Goal: Task Accomplishment & Management: Manage account settings

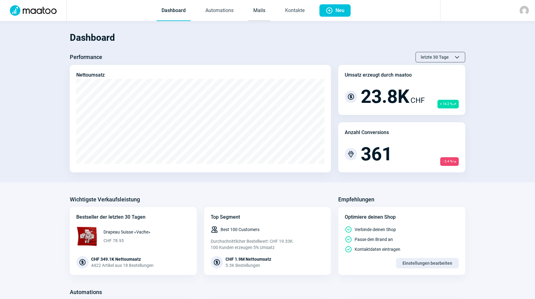
click at [259, 10] on link "Mails" at bounding box center [259, 11] width 22 height 20
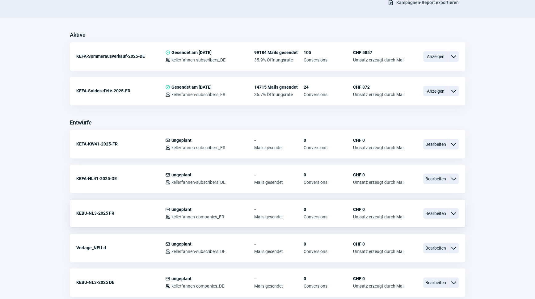
scroll to position [140, 0]
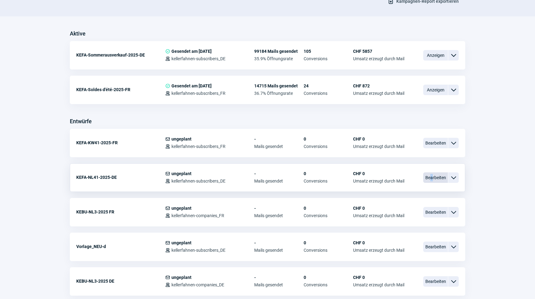
click at [431, 175] on span "Bearbeiten" at bounding box center [435, 177] width 25 height 10
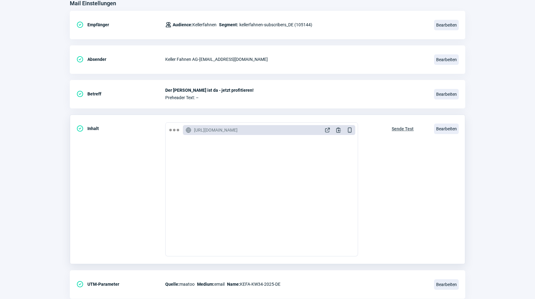
scroll to position [84, 0]
click at [448, 128] on span "Bearbeiten" at bounding box center [446, 128] width 25 height 10
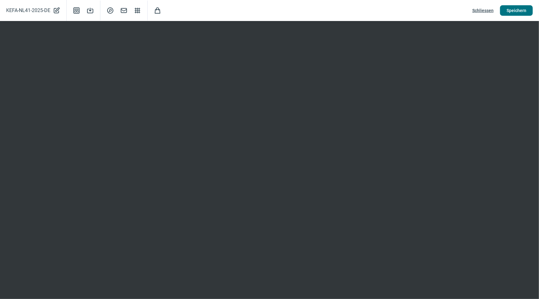
click at [523, 12] on span "Speichern" at bounding box center [516, 11] width 20 height 10
click at [514, 13] on span "Speichern" at bounding box center [516, 11] width 20 height 10
click at [526, 7] on button "Speichern" at bounding box center [516, 10] width 33 height 10
click at [516, 13] on span "Speichern" at bounding box center [516, 11] width 20 height 10
click at [485, 10] on span "Schliessen" at bounding box center [482, 11] width 21 height 10
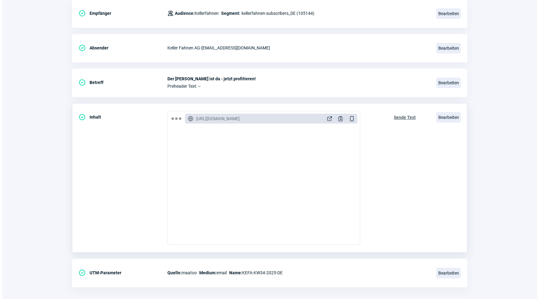
scroll to position [101, 0]
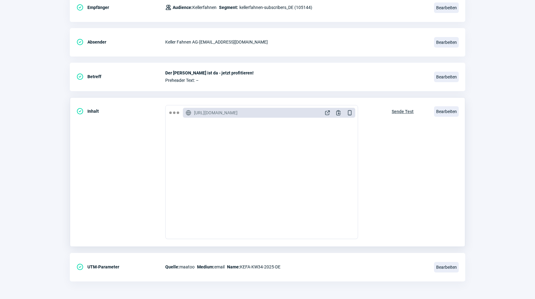
click at [403, 111] on span "Sende Test" at bounding box center [402, 112] width 22 height 10
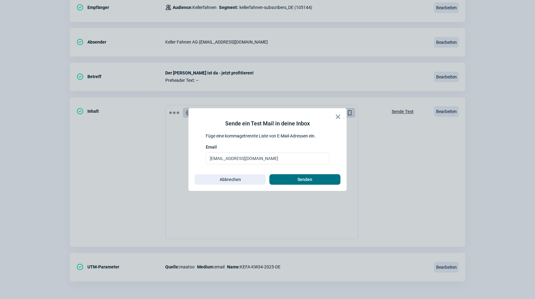
click at [311, 175] on span "Senden" at bounding box center [304, 179] width 15 height 10
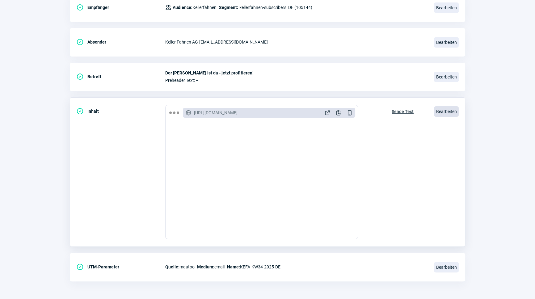
click at [434, 110] on span "Bearbeiten" at bounding box center [446, 111] width 25 height 10
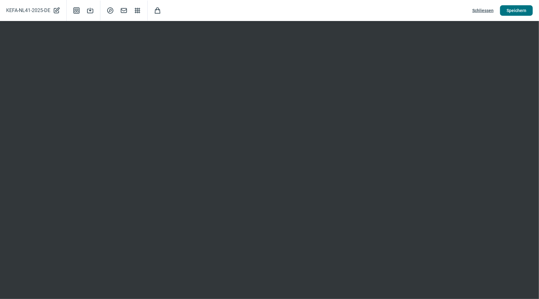
click at [521, 14] on span "Speichern" at bounding box center [516, 11] width 20 height 10
click at [483, 11] on span "Schliessen" at bounding box center [482, 11] width 21 height 10
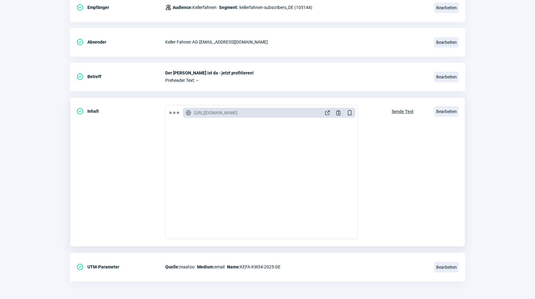
click at [404, 112] on span "Sende Test" at bounding box center [402, 112] width 22 height 10
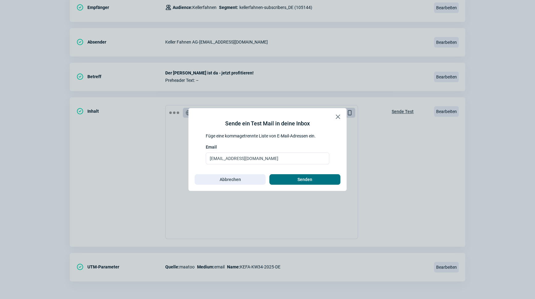
click at [293, 179] on span "Senden" at bounding box center [305, 179] width 58 height 10
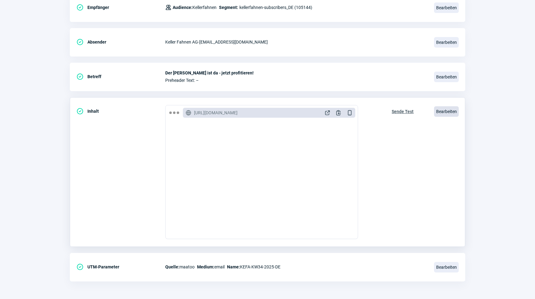
click at [449, 112] on span "Bearbeiten" at bounding box center [446, 111] width 25 height 10
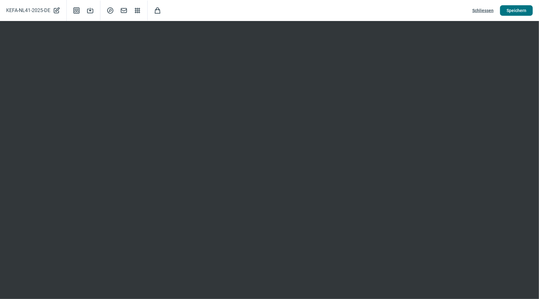
click at [521, 9] on span "Speichern" at bounding box center [516, 11] width 20 height 10
click at [484, 12] on span "Schliessen" at bounding box center [482, 11] width 21 height 10
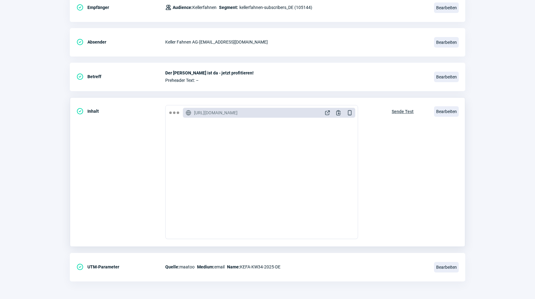
click at [404, 110] on span "Sende Test" at bounding box center [402, 112] width 22 height 10
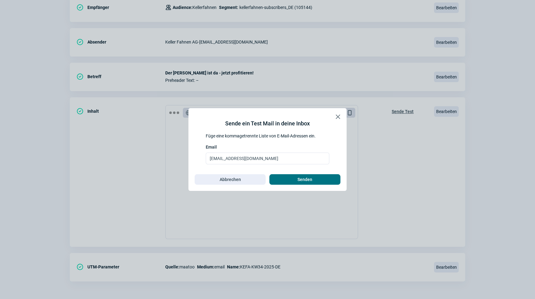
click at [300, 179] on span "Senden" at bounding box center [304, 179] width 15 height 10
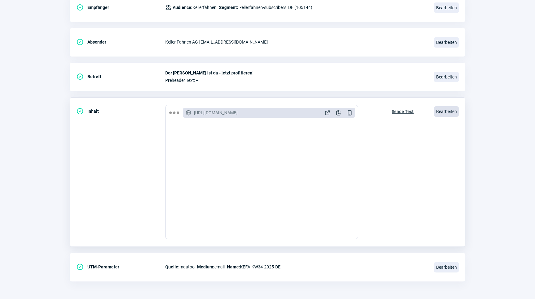
click at [450, 109] on span "Bearbeiten" at bounding box center [446, 111] width 25 height 10
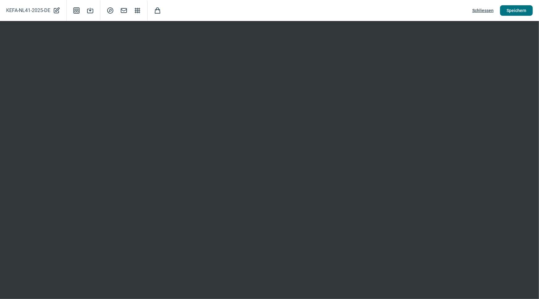
click at [502, 10] on button "Speichern" at bounding box center [516, 10] width 33 height 10
click at [521, 10] on span "Speichern" at bounding box center [516, 11] width 20 height 10
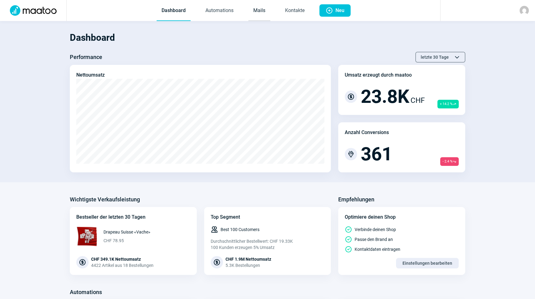
click at [264, 10] on link "Mails" at bounding box center [259, 11] width 22 height 20
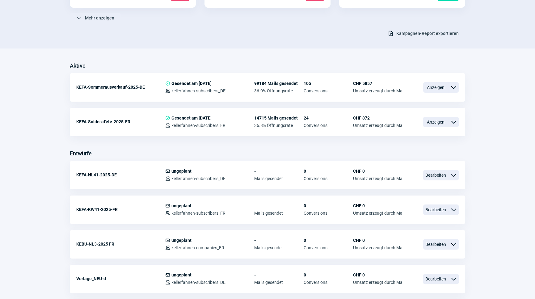
scroll to position [140, 0]
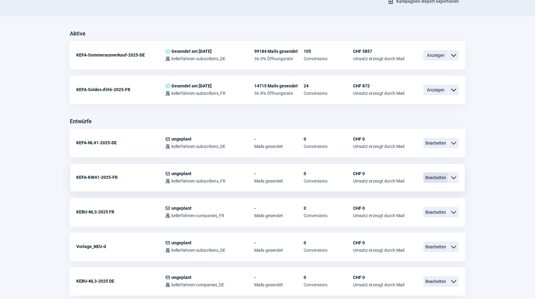
click at [435, 175] on span "Bearbeiten" at bounding box center [435, 177] width 25 height 10
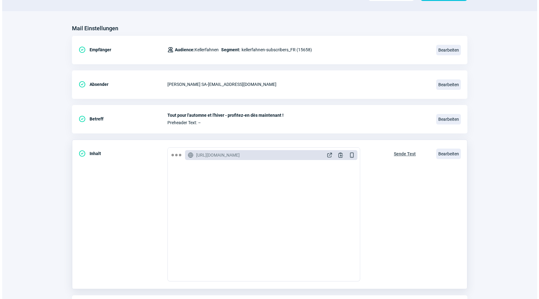
scroll to position [101, 0]
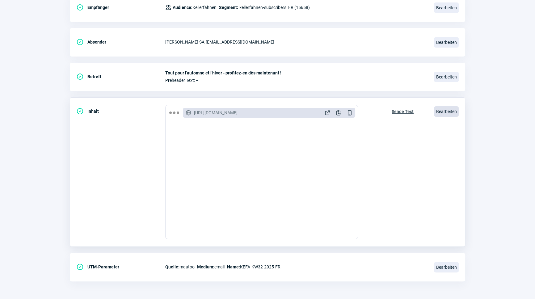
click at [444, 110] on span "Bearbeiten" at bounding box center [446, 111] width 25 height 10
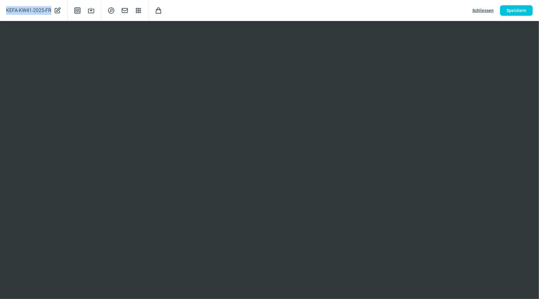
click at [358, 0] on html "Dashboard Automations Mails Kontakte Plus icon Neu Übersicht Mail anzeigen KEFA…" at bounding box center [269, 99] width 539 height 401
click at [514, 13] on span "Speichern" at bounding box center [516, 11] width 20 height 10
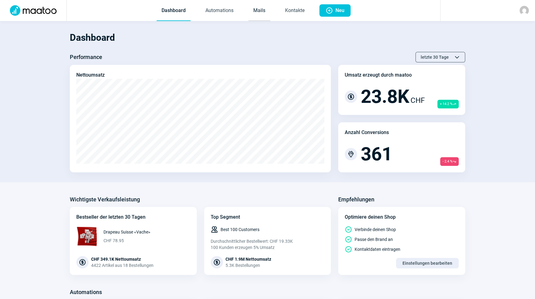
click at [259, 10] on link "Mails" at bounding box center [259, 11] width 22 height 20
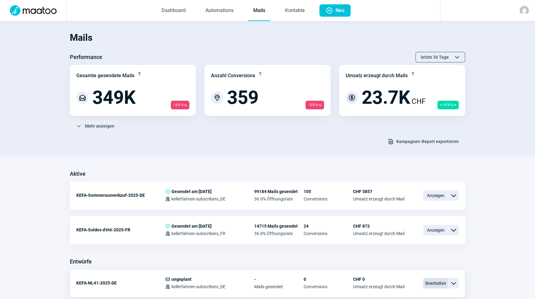
click at [431, 279] on span "Bearbeiten" at bounding box center [435, 283] width 25 height 10
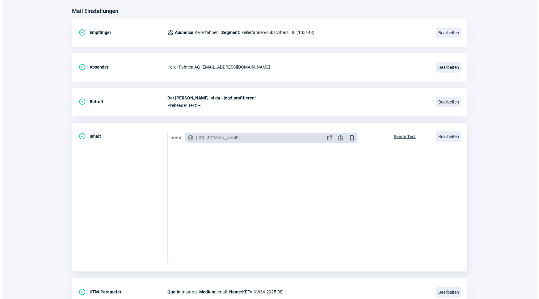
scroll to position [84, 0]
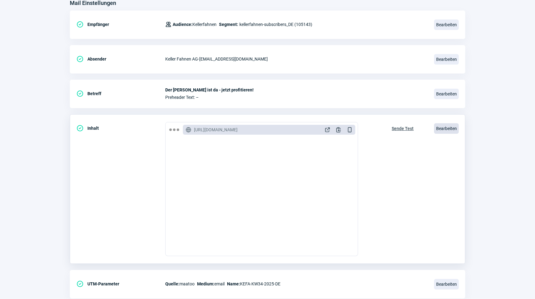
click at [454, 126] on span "Bearbeiten" at bounding box center [446, 128] width 25 height 10
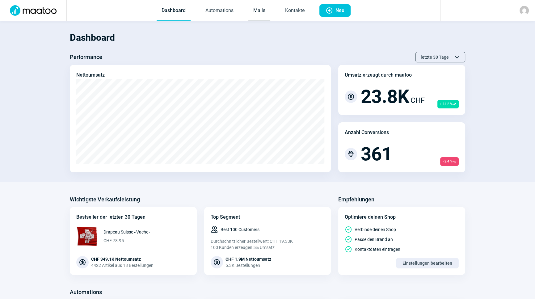
click at [257, 14] on link "Mails" at bounding box center [259, 11] width 22 height 20
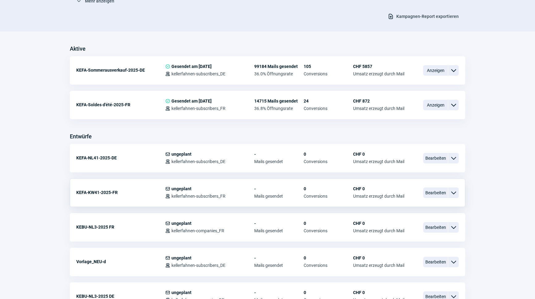
scroll to position [140, 0]
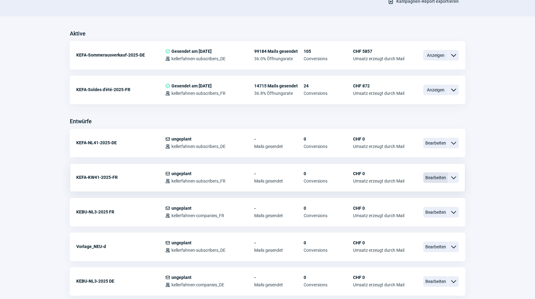
click at [435, 178] on span "Bearbeiten" at bounding box center [435, 177] width 25 height 10
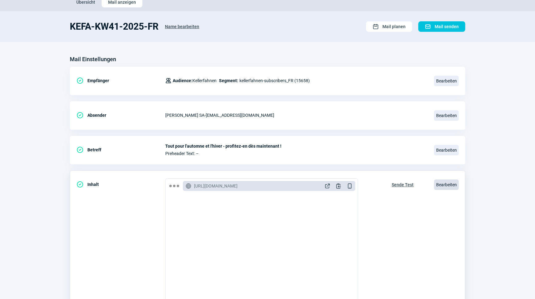
scroll to position [28, 0]
click at [447, 183] on span "Bearbeiten" at bounding box center [446, 184] width 25 height 10
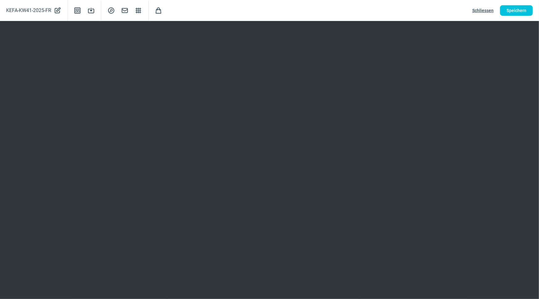
click at [473, 13] on span "Schliessen" at bounding box center [482, 11] width 21 height 10
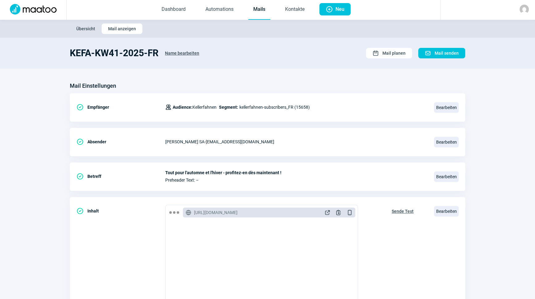
scroll to position [0, 0]
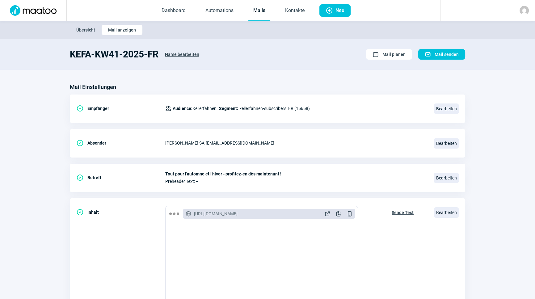
click at [260, 17] on link "Mails" at bounding box center [259, 11] width 22 height 20
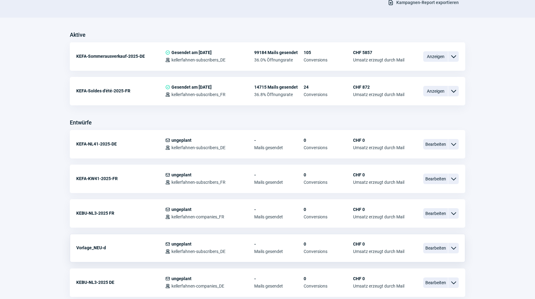
scroll to position [140, 0]
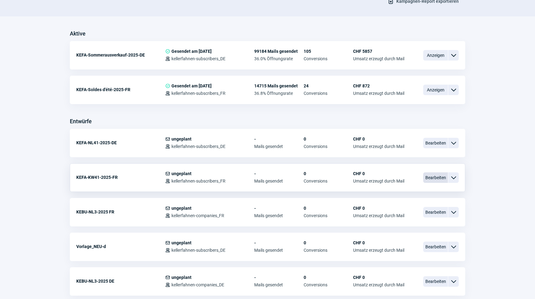
click at [432, 178] on span "Bearbeiten" at bounding box center [435, 177] width 25 height 10
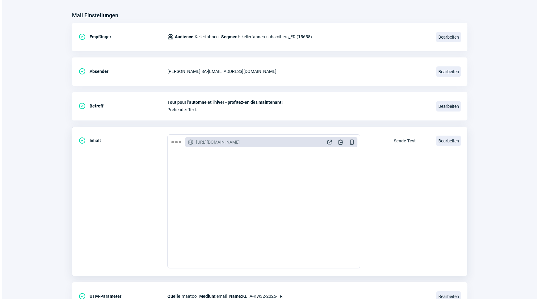
scroll to position [84, 0]
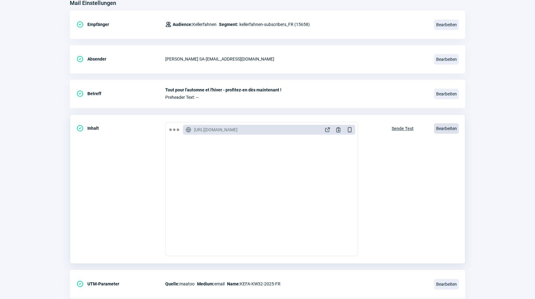
click at [441, 132] on span "Bearbeiten" at bounding box center [446, 128] width 25 height 10
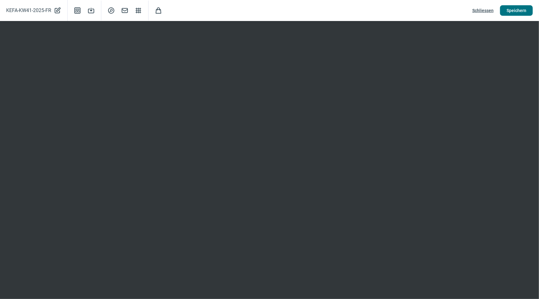
click at [515, 5] on button "Speichern" at bounding box center [516, 10] width 33 height 10
click at [526, 10] on span "Speichern" at bounding box center [516, 11] width 20 height 10
click at [517, 11] on span "Speichern" at bounding box center [516, 11] width 20 height 10
click at [513, 12] on span "Speichern" at bounding box center [516, 11] width 20 height 10
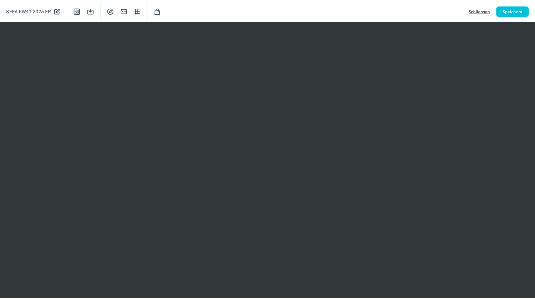
scroll to position [140, 0]
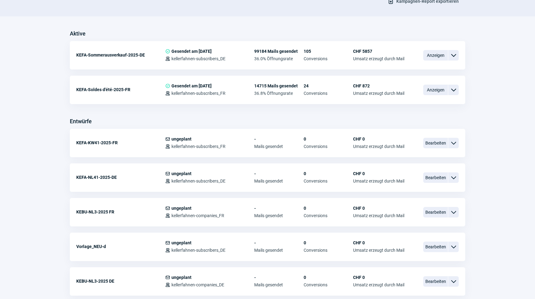
drag, startPoint x: 163, startPoint y: 123, endPoint x: 168, endPoint y: 125, distance: 5.1
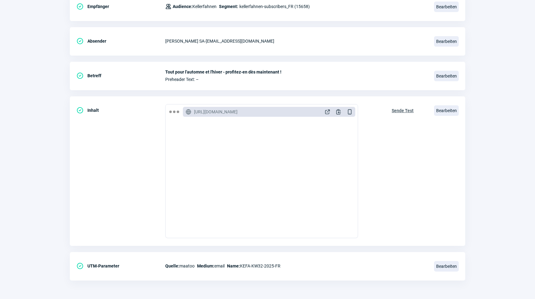
scroll to position [101, 0]
click at [445, 110] on span "Bearbeiten" at bounding box center [446, 111] width 25 height 10
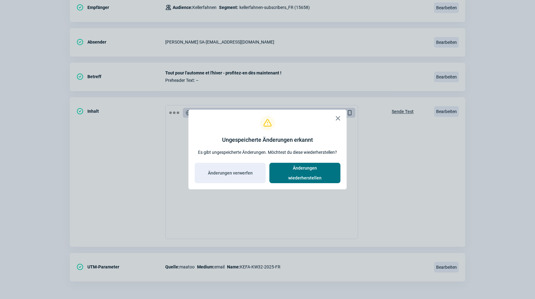
click at [304, 173] on span "Änderungen wiederherstellen" at bounding box center [305, 173] width 58 height 20
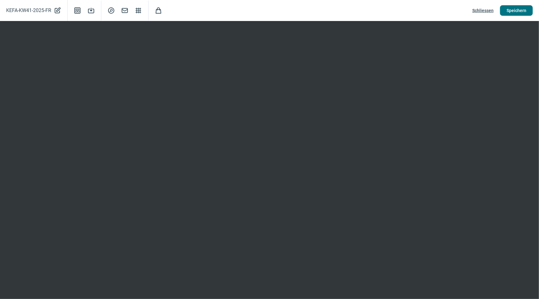
click at [517, 14] on span "Speichern" at bounding box center [516, 11] width 20 height 10
click at [516, 6] on span "Speichern" at bounding box center [516, 11] width 20 height 10
click at [520, 12] on span "Speichern" at bounding box center [516, 11] width 20 height 10
click at [479, 11] on span "Schliessen" at bounding box center [482, 11] width 21 height 10
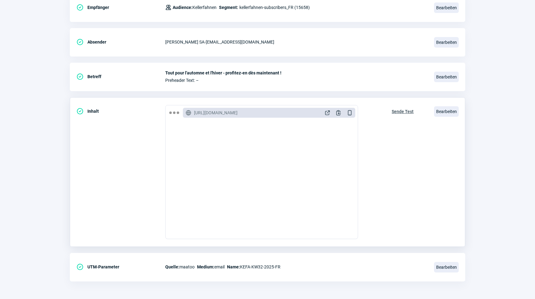
click at [405, 113] on span "Sende Test" at bounding box center [402, 112] width 22 height 10
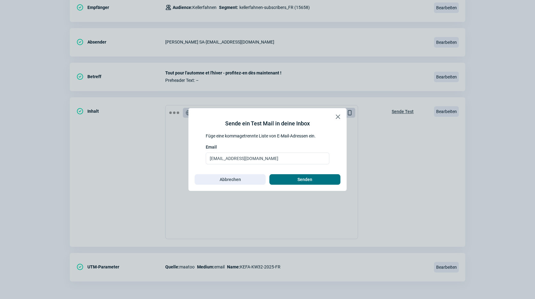
click at [313, 179] on span "Senden" at bounding box center [305, 179] width 58 height 10
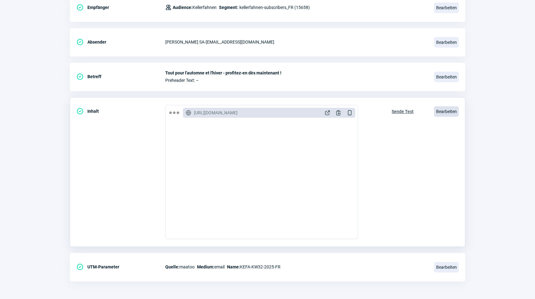
click at [440, 110] on span "Bearbeiten" at bounding box center [446, 111] width 25 height 10
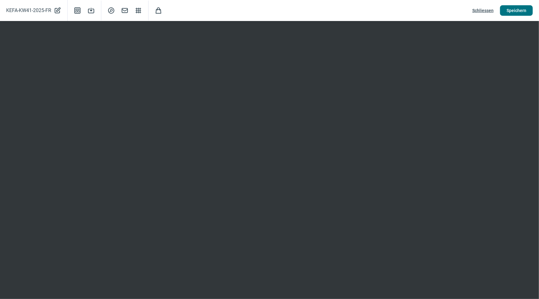
click at [521, 9] on span "Speichern" at bounding box center [516, 11] width 20 height 10
click at [504, 8] on button "Speichern" at bounding box center [516, 10] width 33 height 10
click at [488, 10] on span "Schliessen" at bounding box center [482, 11] width 21 height 10
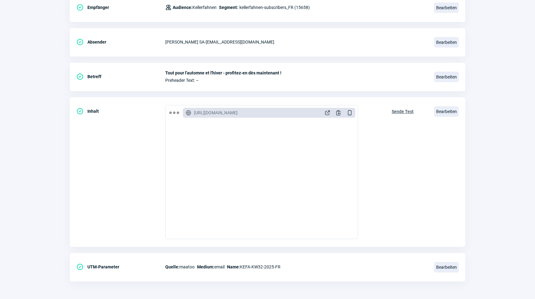
scroll to position [0, 0]
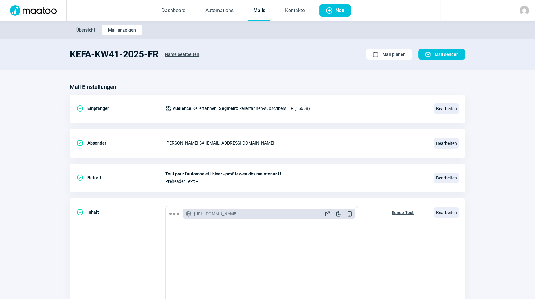
drag, startPoint x: 262, startPoint y: 8, endPoint x: 250, endPoint y: 11, distance: 13.1
click at [262, 8] on link "Mails" at bounding box center [259, 11] width 22 height 20
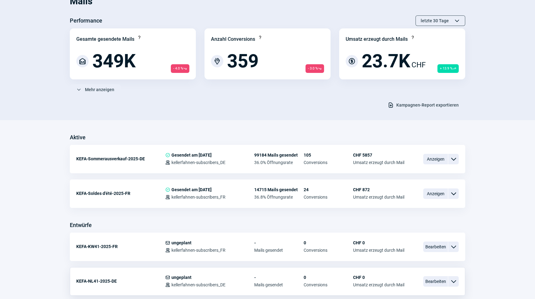
scroll to position [112, 0]
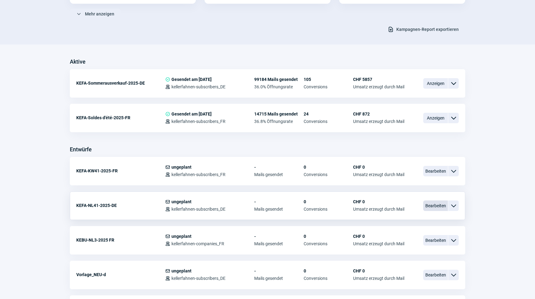
click at [432, 203] on span "Bearbeiten" at bounding box center [435, 205] width 25 height 10
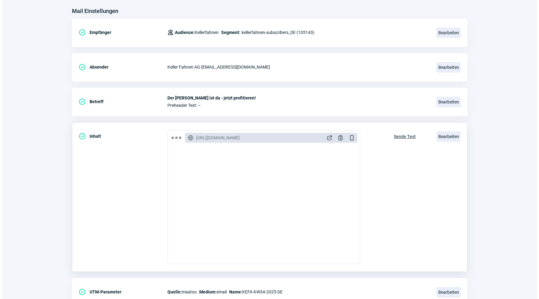
scroll to position [84, 0]
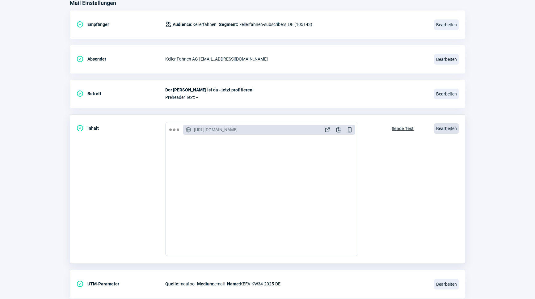
click at [446, 129] on span "Bearbeiten" at bounding box center [446, 128] width 25 height 10
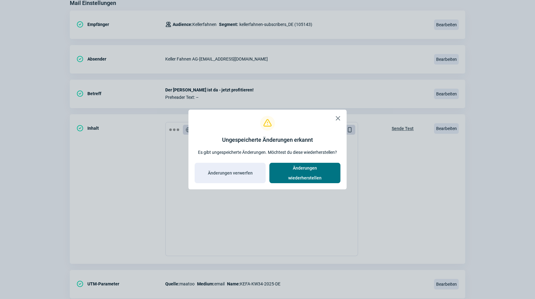
click at [310, 171] on span "Änderungen wiederherstellen" at bounding box center [305, 173] width 58 height 20
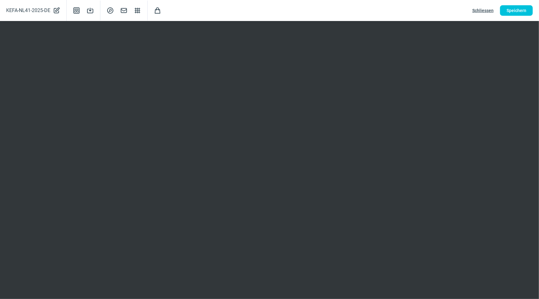
drag, startPoint x: 532, startPoint y: 15, endPoint x: 528, endPoint y: 16, distance: 4.4
click at [532, 15] on div "Schliessen Speichern" at bounding box center [498, 10] width 79 height 10
click at [525, 15] on span "Speichern" at bounding box center [516, 11] width 20 height 10
click at [513, 9] on span "Speichern" at bounding box center [516, 11] width 20 height 10
click at [484, 10] on span "Schliessen" at bounding box center [482, 11] width 21 height 10
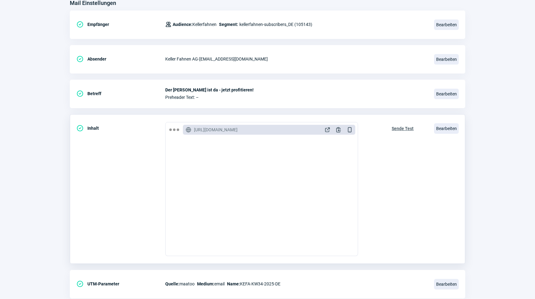
click at [406, 128] on span "Sende Test" at bounding box center [402, 128] width 22 height 10
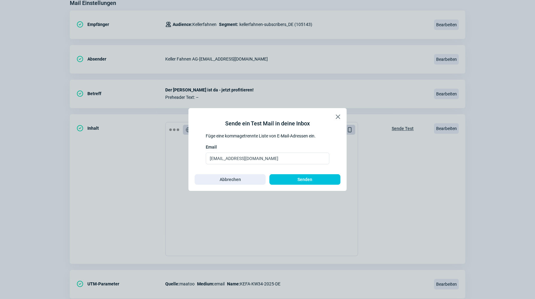
click at [341, 117] on span "X icon" at bounding box center [337, 116] width 7 height 7
